Goal: Entertainment & Leisure: Consume media (video, audio)

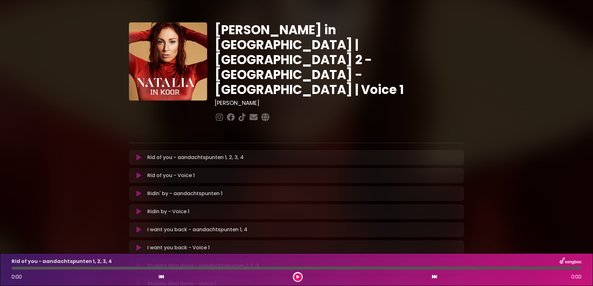
click at [136, 155] on icon at bounding box center [138, 158] width 5 height 6
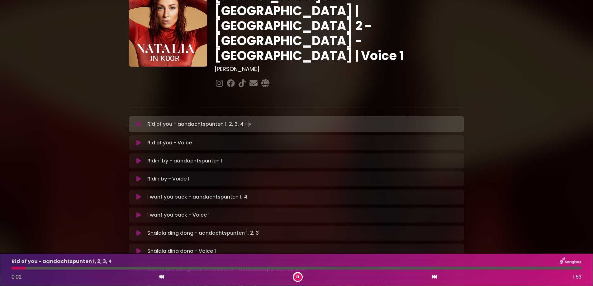
scroll to position [79, 0]
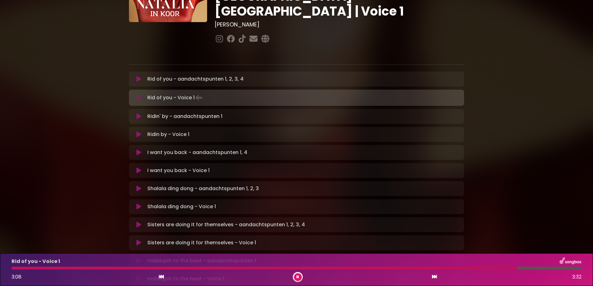
click at [150, 113] on p "Ridin' by - aandachtspunten 1 Loading Track..." at bounding box center [184, 116] width 75 height 7
click at [136, 113] on icon at bounding box center [138, 116] width 5 height 6
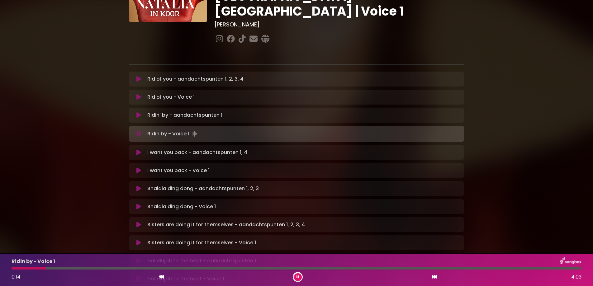
click at [136, 150] on icon at bounding box center [138, 153] width 5 height 6
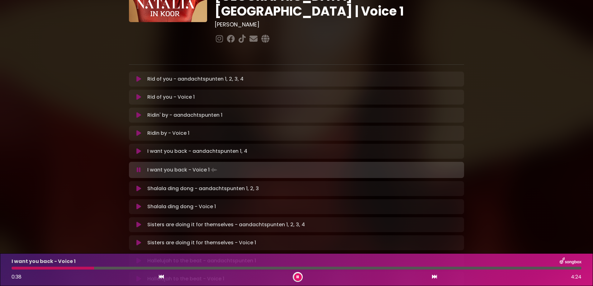
drag, startPoint x: 36, startPoint y: 269, endPoint x: 94, endPoint y: 268, distance: 57.7
click at [94, 268] on div at bounding box center [53, 268] width 83 height 3
click at [103, 267] on div "I want you back - Voice 1 0:39 4:24" at bounding box center [297, 270] width 578 height 25
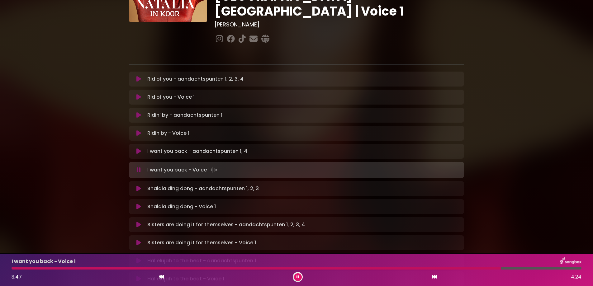
click at [136, 186] on icon at bounding box center [138, 189] width 5 height 6
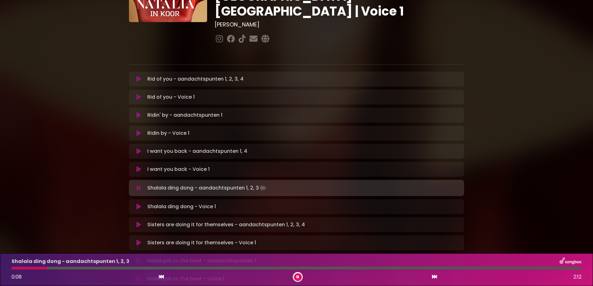
click at [136, 204] on icon at bounding box center [138, 207] width 5 height 6
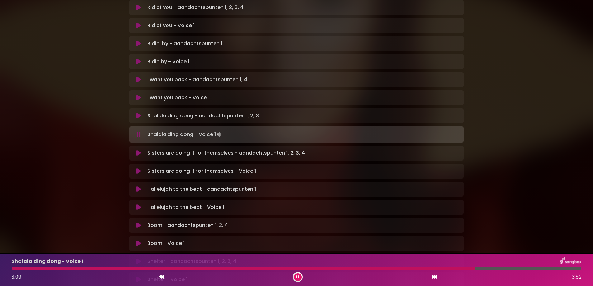
scroll to position [157, 0]
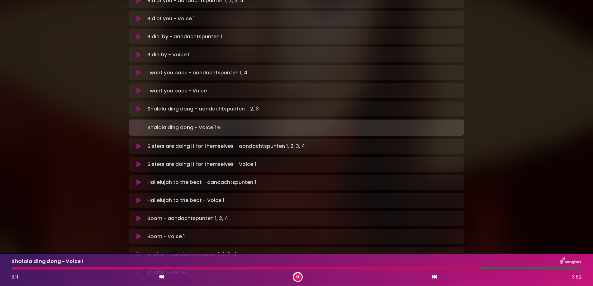
click at [136, 143] on icon at bounding box center [138, 146] width 5 height 6
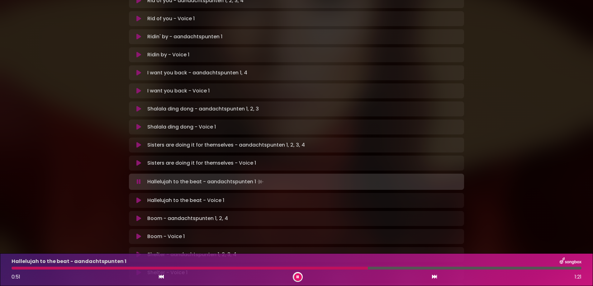
click at [163, 197] on p "Hallelujah to the beat - Voice 1 Loading Track..." at bounding box center [185, 200] width 77 height 7
click at [136, 198] on icon at bounding box center [138, 201] width 5 height 6
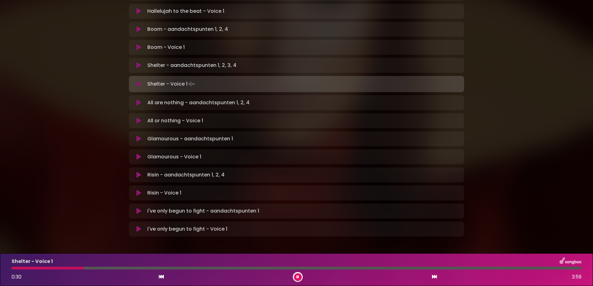
scroll to position [227, 0]
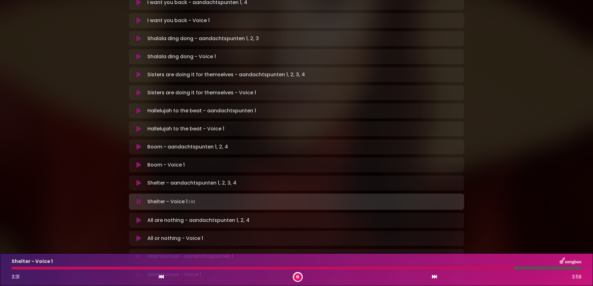
click at [133, 199] on button at bounding box center [139, 202] width 12 height 6
